Goal: Navigation & Orientation: Find specific page/section

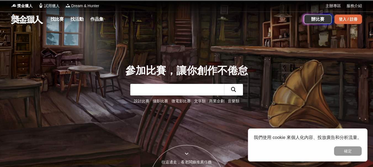
click at [355, 18] on div "登入 / 註冊" at bounding box center [348, 19] width 28 height 9
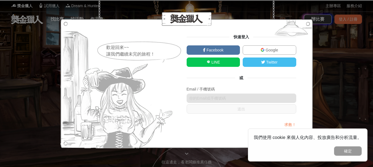
click at [264, 49] on span "Google" at bounding box center [271, 50] width 14 height 4
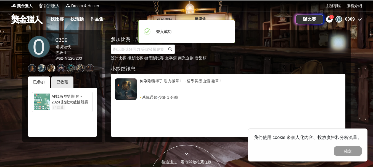
click at [358, 20] on icon at bounding box center [359, 19] width 4 height 4
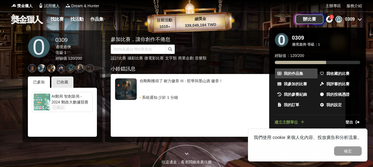
click at [290, 74] on span "我的作品集" at bounding box center [293, 74] width 19 height 6
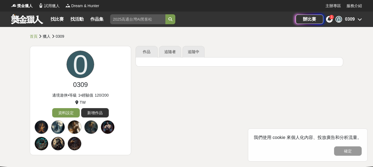
click at [351, 21] on div "0309" at bounding box center [350, 19] width 10 height 7
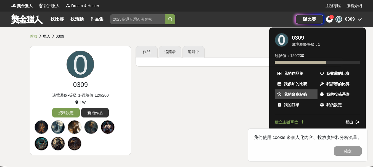
click at [297, 96] on span "我的參賽紀錄" at bounding box center [295, 95] width 23 height 6
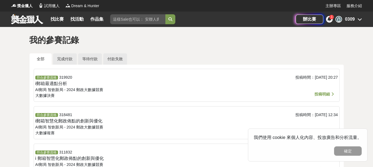
click at [322, 95] on span "投稿明細" at bounding box center [321, 94] width 15 height 4
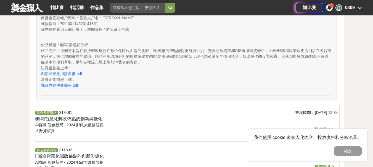
scroll to position [303, 0]
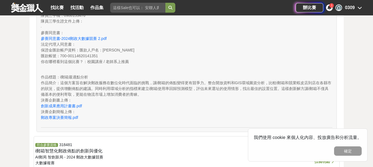
click at [68, 121] on div "作品標題 ： i郵箱最適點分析 作品簡介 ： 這個方案旨在解決郵政服務在數位化時代面臨的挑戰，讓i郵箱的佈點變得更有競爭力。整合開放資料和GIS環域圖資分析，…" at bounding box center [186, 98] width 291 height 56
click at [68, 118] on link "郵政專案決賽簡報.pdf" at bounding box center [59, 118] width 37 height 4
